Goal: Find specific page/section: Find specific page/section

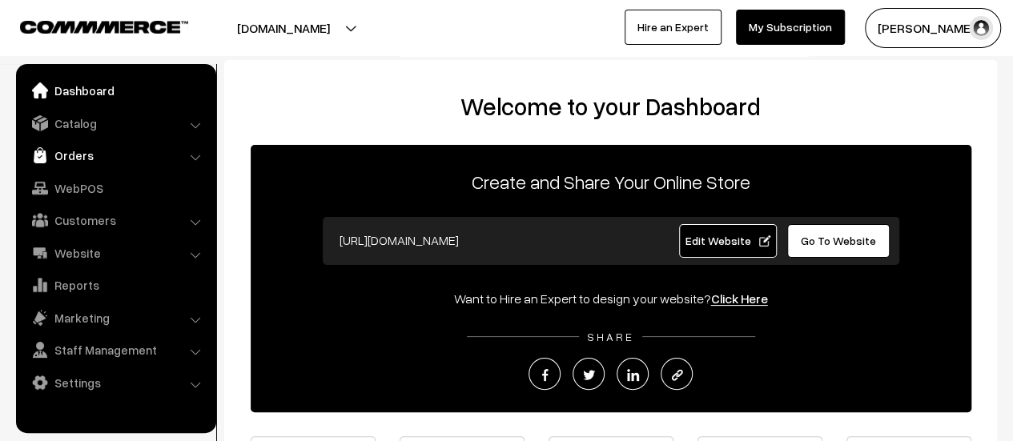
click at [75, 162] on link "Orders" at bounding box center [115, 155] width 191 height 29
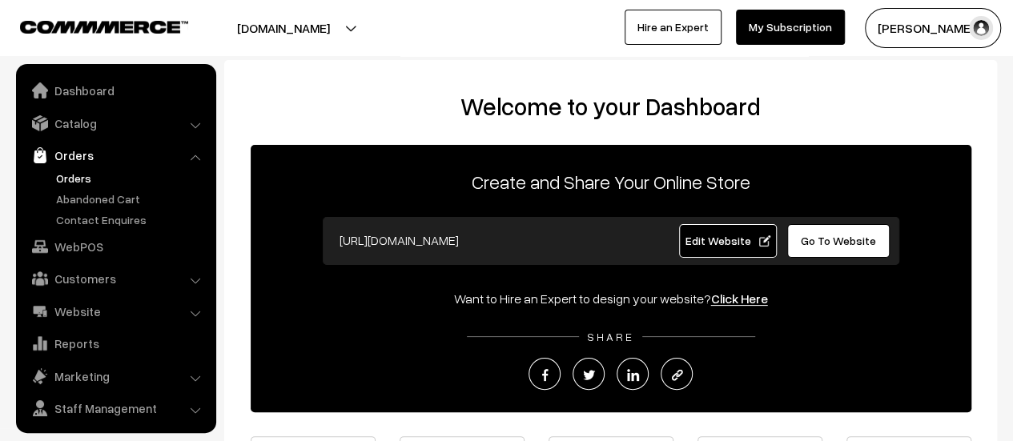
click at [77, 178] on link "Orders" at bounding box center [131, 178] width 159 height 17
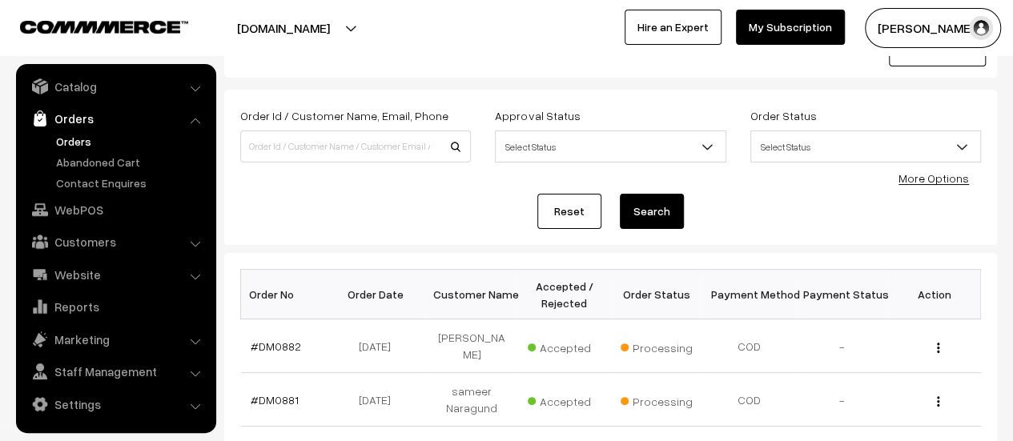
scroll to position [58, 0]
click at [125, 155] on link "Abandoned Cart" at bounding box center [131, 162] width 159 height 17
